Goal: Check status: Check status

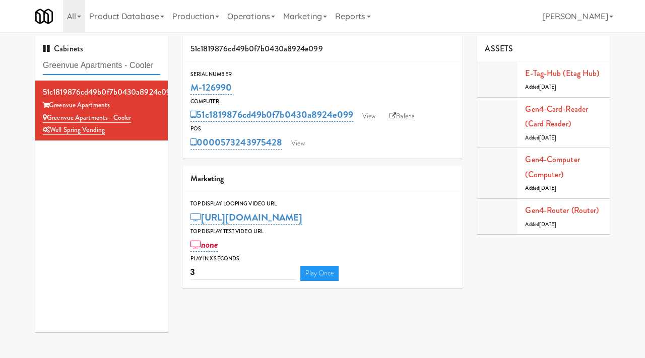
click at [99, 69] on input "Greenvue Apartments - Cooler" at bounding box center [101, 65] width 117 height 19
paste input "Route #5"
type input "Route #5"
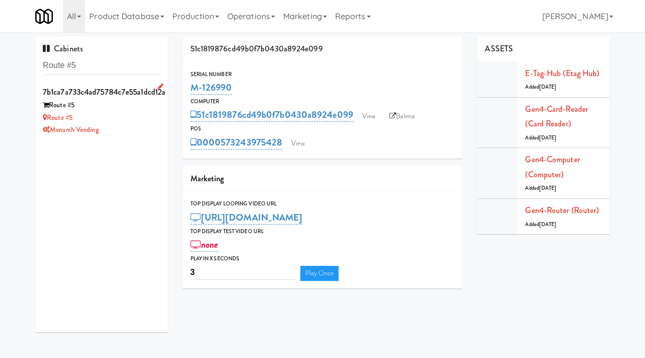
click at [144, 114] on div "Route #5" at bounding box center [101, 118] width 117 height 13
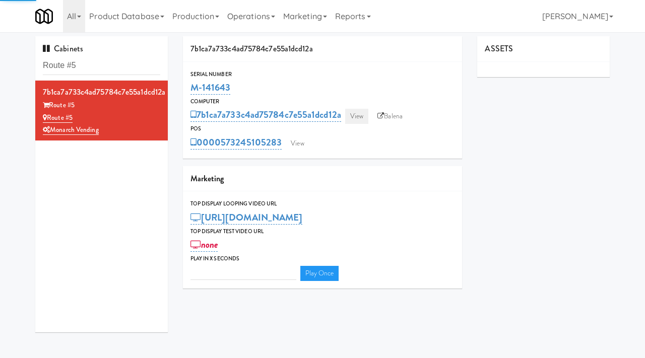
type input "3"
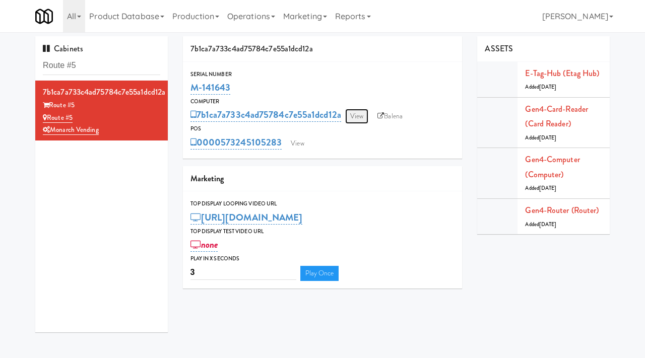
click at [361, 117] on link "View" at bounding box center [356, 116] width 23 height 15
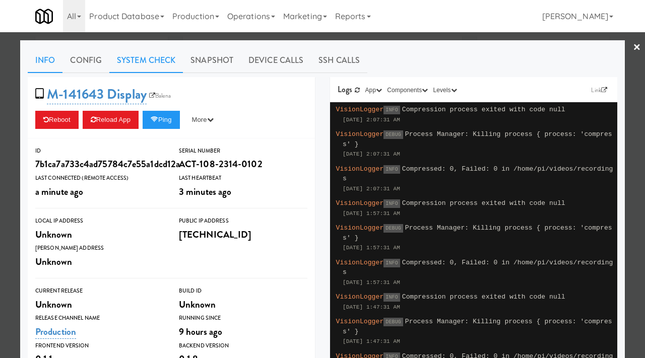
click at [156, 57] on link "System Check" at bounding box center [146, 60] width 74 height 25
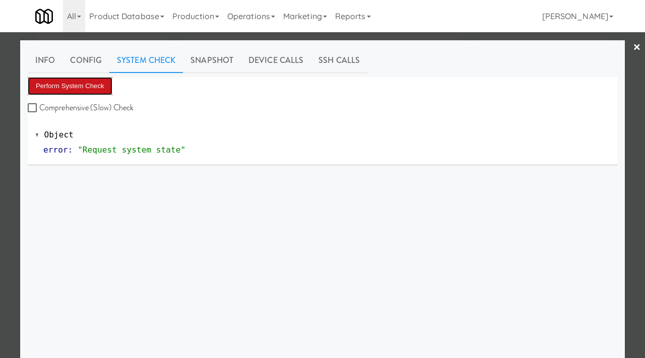
click at [93, 87] on button "Perform System Check" at bounding box center [70, 86] width 85 height 18
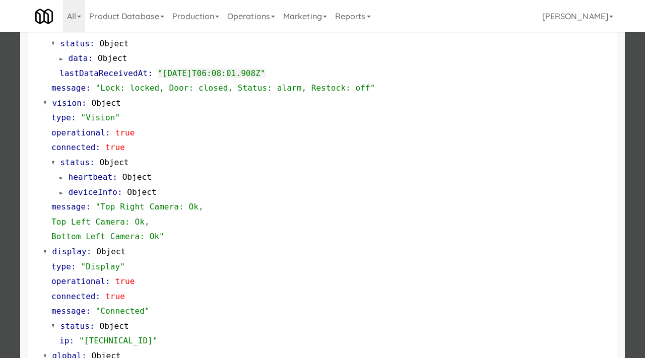
scroll to position [424, 0]
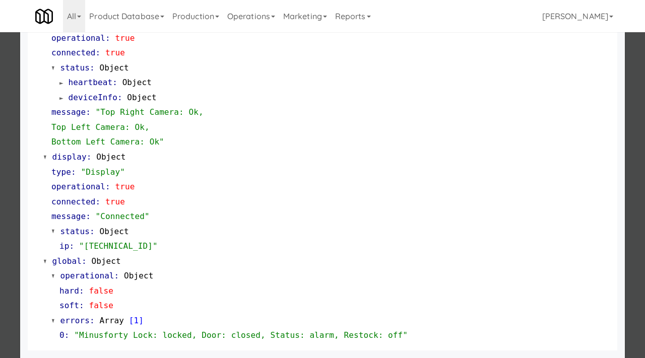
click at [12, 205] on div at bounding box center [322, 179] width 645 height 358
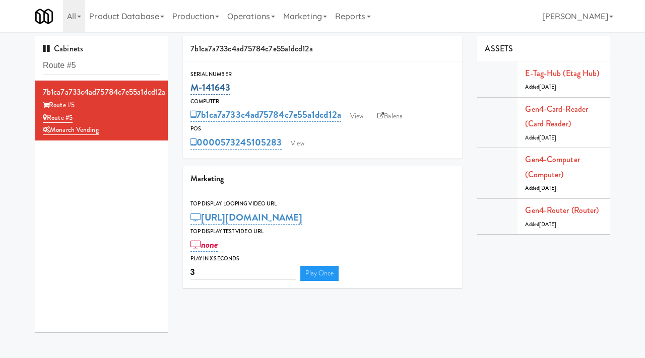
drag, startPoint x: 242, startPoint y: 84, endPoint x: 190, endPoint y: 90, distance: 51.8
click at [190, 90] on div "M-141643" at bounding box center [322, 87] width 264 height 17
copy link "M-141643"
click at [362, 121] on link "View" at bounding box center [356, 116] width 23 height 15
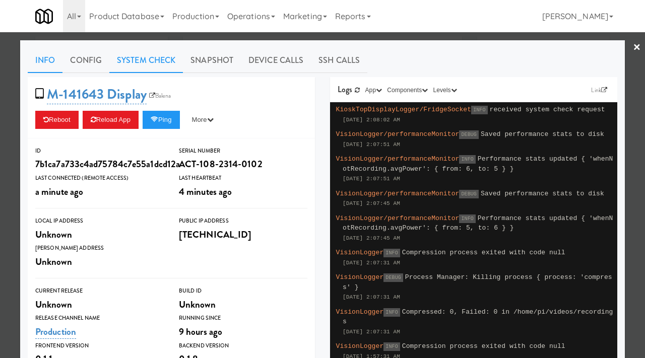
click at [151, 61] on link "System Check" at bounding box center [146, 60] width 74 height 25
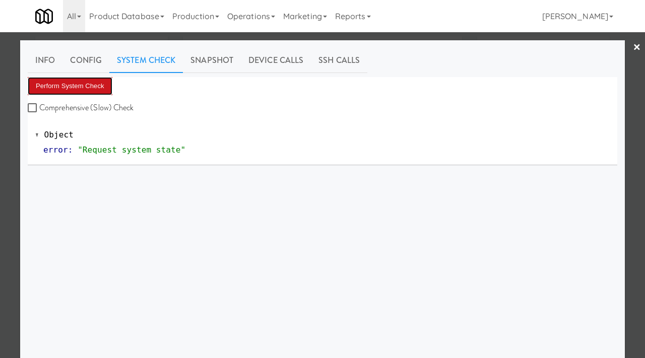
click at [95, 85] on button "Perform System Check" at bounding box center [70, 86] width 85 height 18
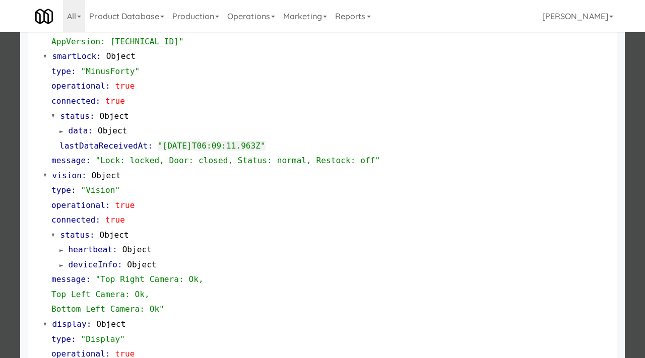
scroll to position [424, 0]
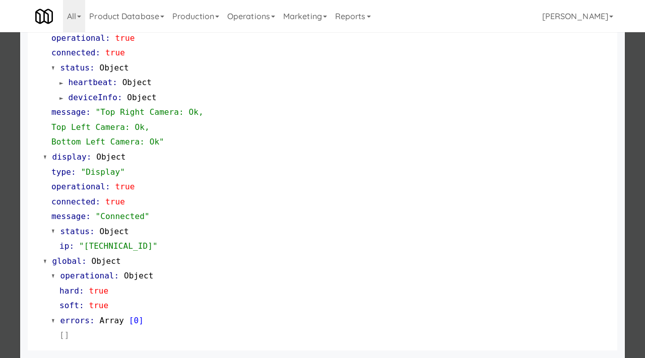
click at [0, 176] on div at bounding box center [322, 179] width 645 height 358
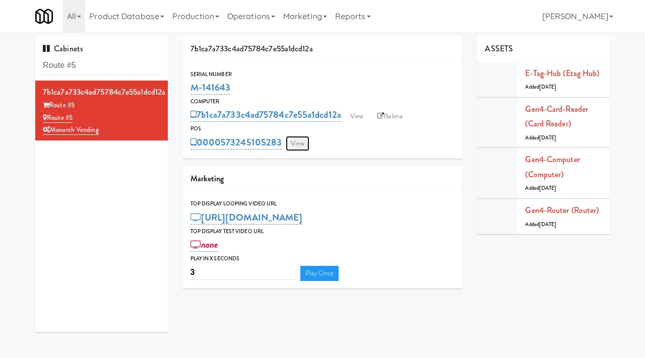
click at [292, 149] on link "View" at bounding box center [297, 143] width 23 height 15
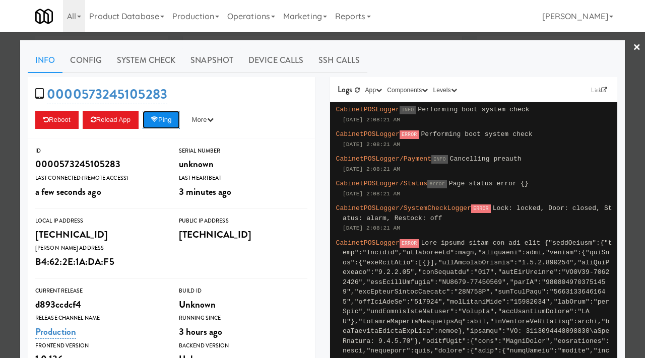
click at [177, 120] on button "Ping" at bounding box center [161, 120] width 37 height 18
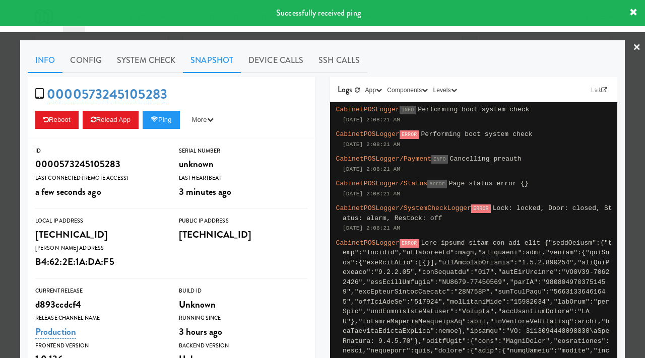
click at [208, 58] on link "Snapshot" at bounding box center [212, 60] width 58 height 25
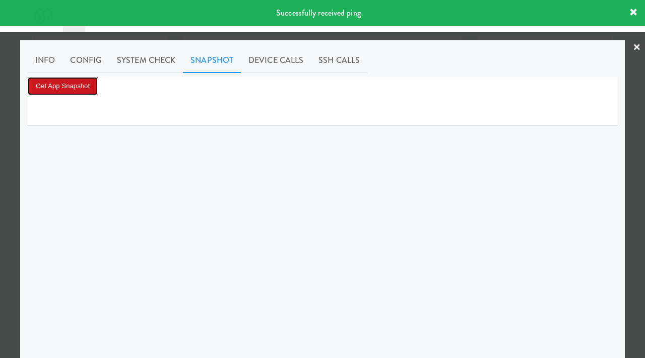
click at [88, 87] on button "Get App Snapshot" at bounding box center [63, 86] width 70 height 18
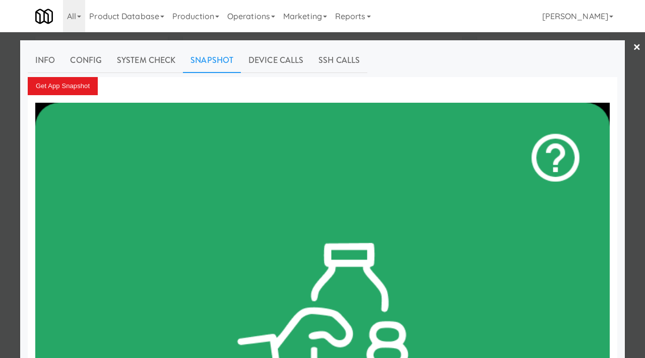
click at [0, 136] on div at bounding box center [322, 179] width 645 height 358
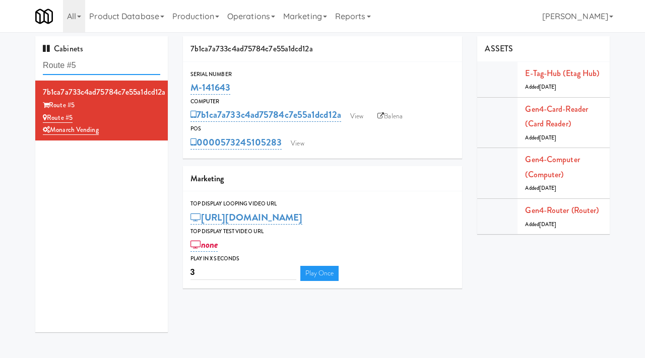
click at [92, 74] on input "Route #5" at bounding box center [101, 65] width 117 height 19
paste input "1000 S [PERSON_NAME] - Left - Fridge"
type input "1000 S [PERSON_NAME] - Left - Fridge"
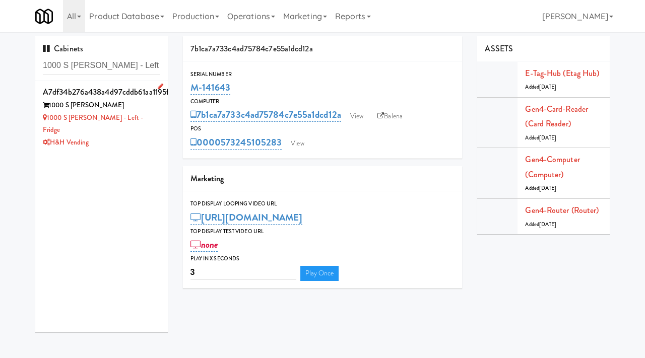
click at [143, 114] on div "1000 S [PERSON_NAME] - Left - Fridge" at bounding box center [101, 124] width 117 height 25
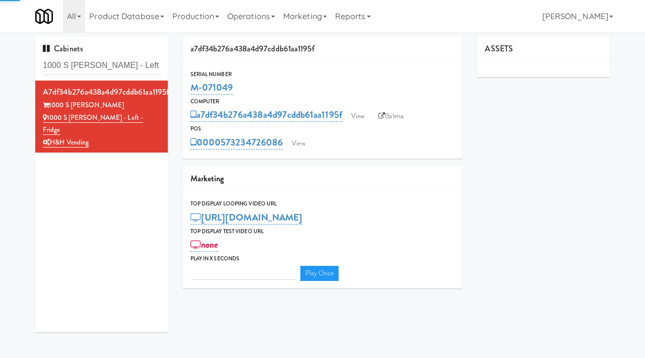
type input "3"
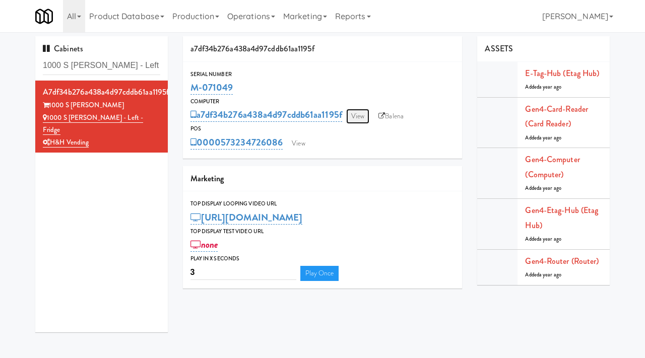
click at [363, 109] on link "View" at bounding box center [357, 116] width 23 height 15
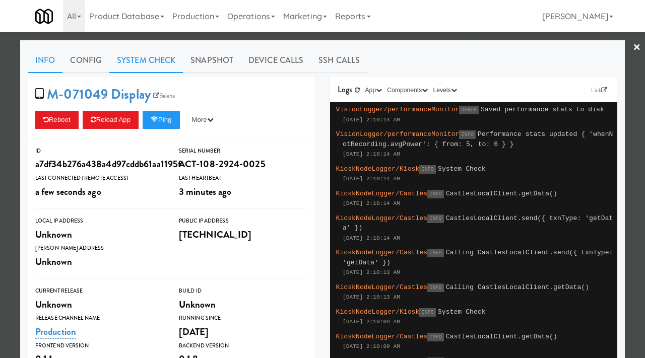
click at [157, 61] on link "System Check" at bounding box center [146, 60] width 74 height 25
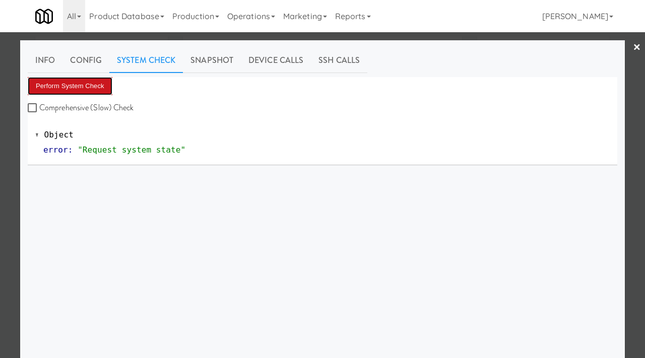
click at [98, 83] on button "Perform System Check" at bounding box center [70, 86] width 85 height 18
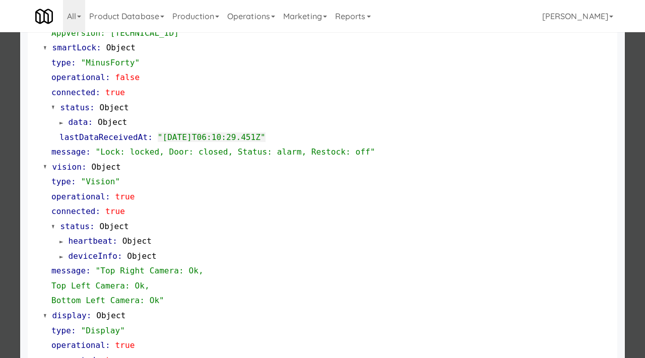
scroll to position [266, 0]
click at [0, 225] on div at bounding box center [322, 179] width 645 height 358
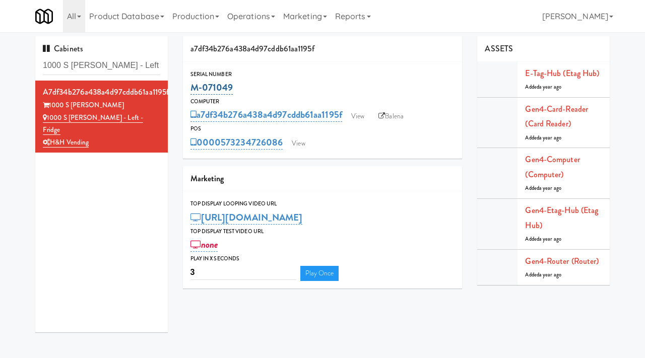
drag, startPoint x: 242, startPoint y: 90, endPoint x: 192, endPoint y: 93, distance: 50.0
click at [192, 93] on div "M-071049" at bounding box center [322, 87] width 264 height 17
copy link "M-071049"
click at [365, 117] on link "View" at bounding box center [357, 116] width 23 height 15
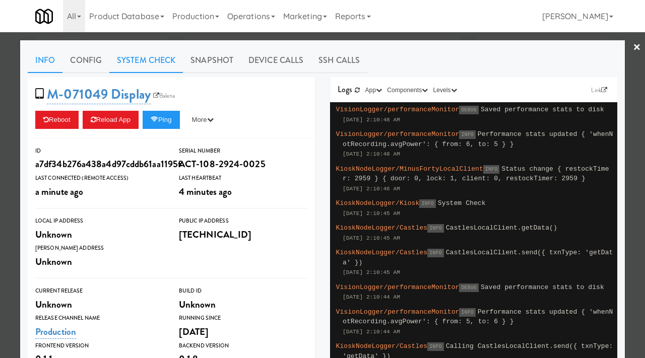
click at [136, 60] on link "System Check" at bounding box center [146, 60] width 74 height 25
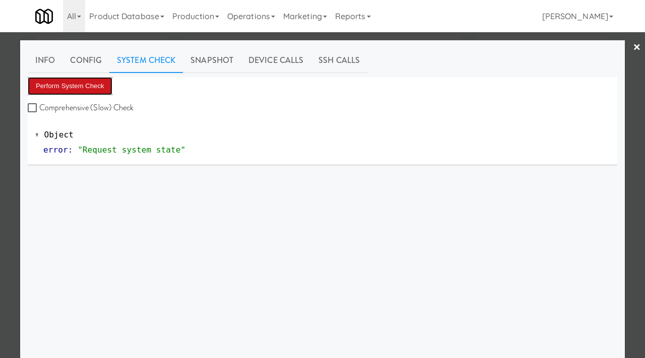
click at [89, 78] on button "Perform System Check" at bounding box center [70, 86] width 85 height 18
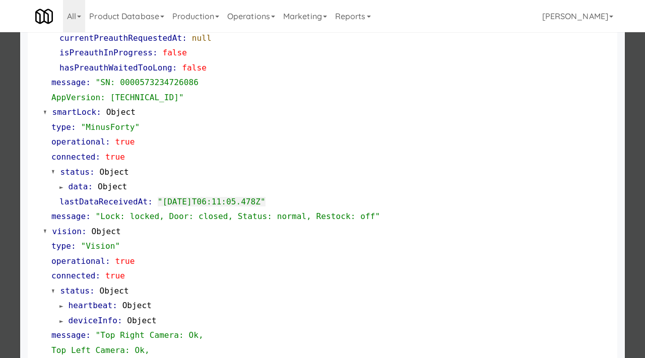
scroll to position [204, 0]
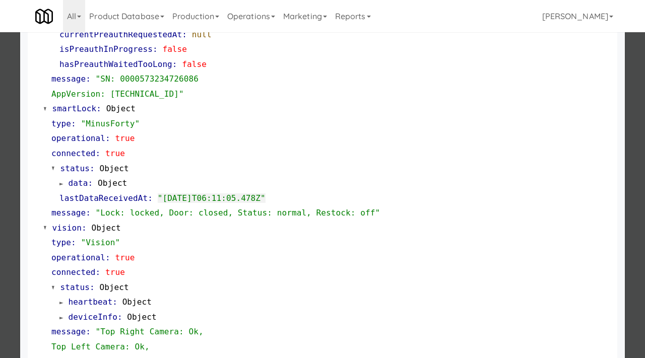
click at [0, 184] on div at bounding box center [322, 179] width 645 height 358
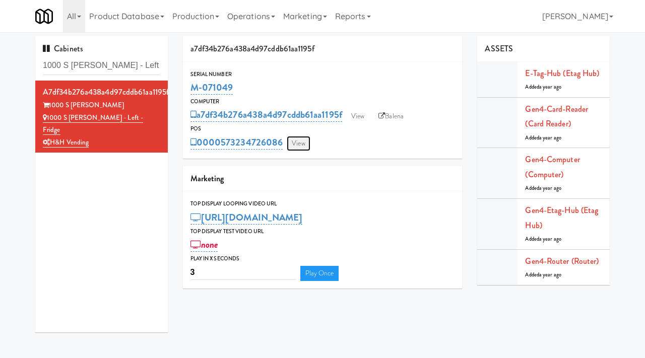
click at [294, 142] on link "View" at bounding box center [298, 143] width 23 height 15
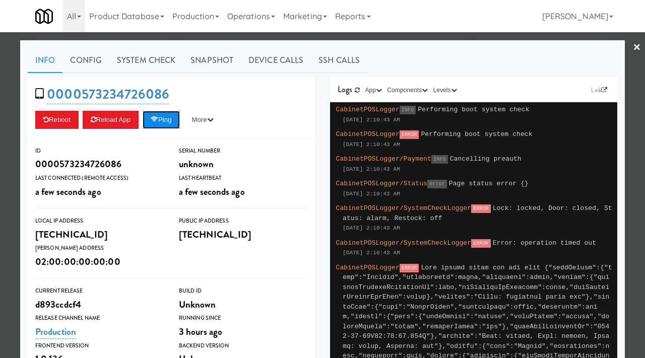
click at [168, 114] on button "Ping" at bounding box center [161, 120] width 37 height 18
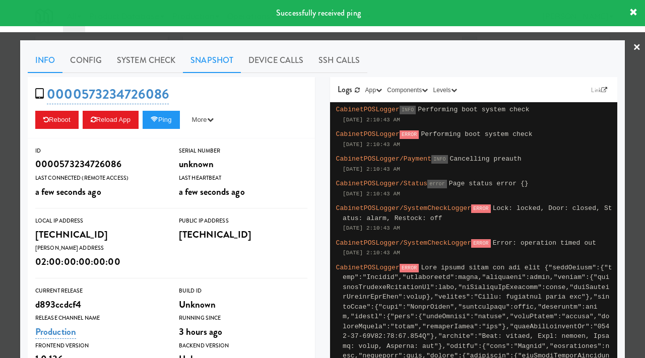
click at [210, 54] on link "Snapshot" at bounding box center [212, 60] width 58 height 25
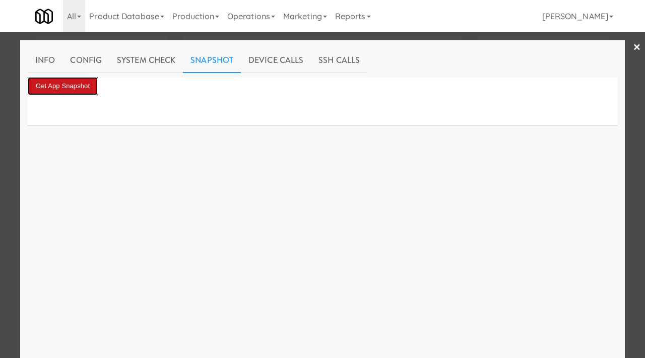
click at [83, 85] on button "Get App Snapshot" at bounding box center [63, 86] width 70 height 18
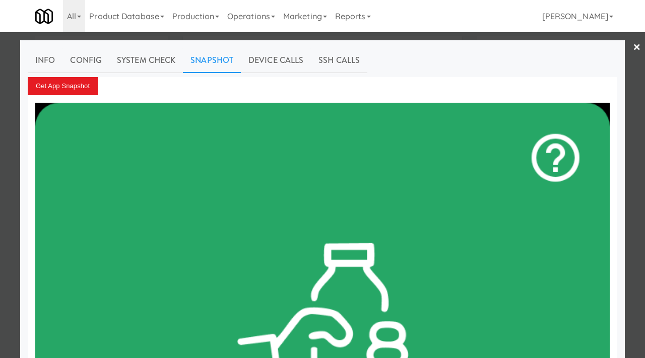
click at [0, 177] on div at bounding box center [322, 179] width 645 height 358
